Goal: Task Accomplishment & Management: Use online tool/utility

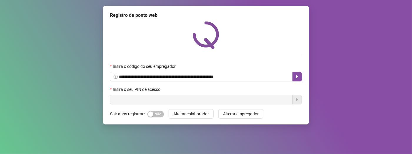
click at [229, 99] on input "text" at bounding box center [201, 99] width 183 height 9
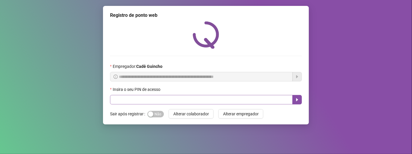
click at [223, 96] on div "Insira o seu PIN de acesso" at bounding box center [206, 95] width 192 height 18
click at [225, 99] on input "text" at bounding box center [201, 99] width 183 height 9
type input "*****"
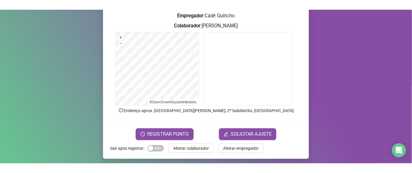
scroll to position [49, 0]
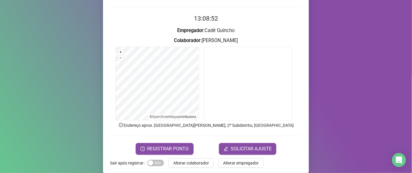
click at [300, 42] on div "Registro de ponto web 13:08:52 Empregador : [PERSON_NAME] : [PERSON_NAME] + – ⇧…" at bounding box center [206, 65] width 206 height 217
click at [222, 45] on form "13:08:52 Empregador : [PERSON_NAME] : [PERSON_NAME] + – ⇧ › © OpenStreetMap con…" at bounding box center [206, 84] width 192 height 141
click at [214, 44] on h3 "Colaborador : [PERSON_NAME]" at bounding box center [206, 41] width 192 height 8
click at [212, 44] on h3 "Colaborador : [PERSON_NAME]" at bounding box center [206, 41] width 192 height 8
click at [205, 43] on h3 "Colaborador : [PERSON_NAME]" at bounding box center [206, 41] width 192 height 8
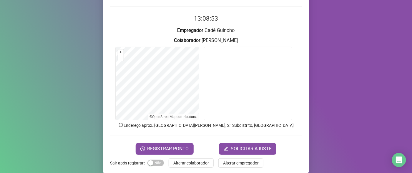
click at [202, 43] on h3 "Colaborador : [PERSON_NAME]" at bounding box center [206, 41] width 192 height 8
click at [201, 43] on h3 "Colaborador : [PERSON_NAME]" at bounding box center [206, 41] width 192 height 8
click at [200, 43] on h3 "Colaborador : [PERSON_NAME]" at bounding box center [206, 41] width 192 height 8
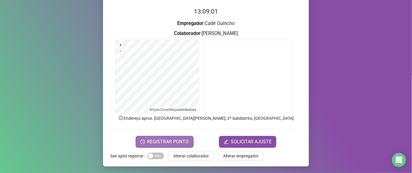
click at [177, 139] on span "REGISTRAR PONTO" at bounding box center [167, 141] width 41 height 7
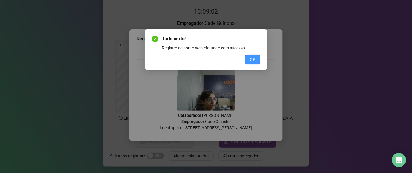
click at [253, 59] on span "OK" at bounding box center [253, 59] width 6 height 6
